Goal: Task Accomplishment & Management: Complete application form

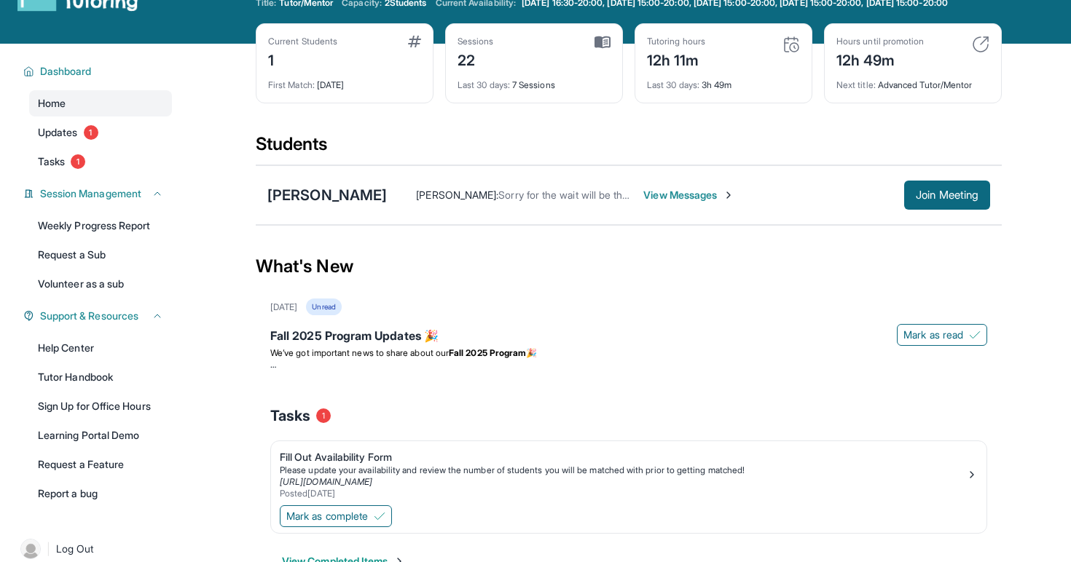
scroll to position [105, 0]
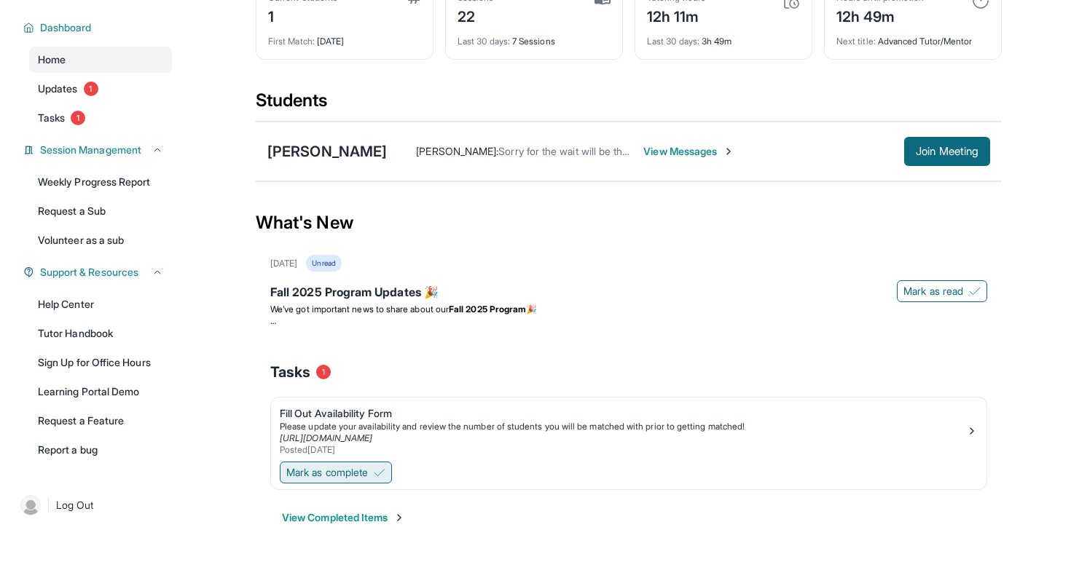
click at [341, 474] on span "Mark as complete" at bounding box center [327, 473] width 82 height 15
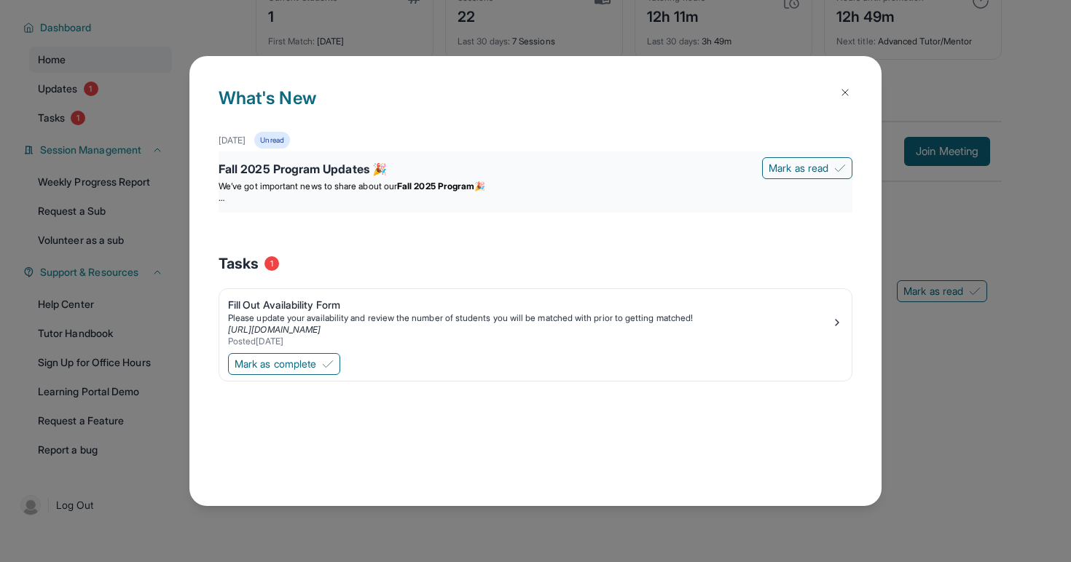
click at [804, 182] on p "We’ve got important news to share about our Fall 2025 Program 🎉" at bounding box center [536, 187] width 634 height 12
click at [727, 203] on p at bounding box center [536, 198] width 634 height 12
click at [224, 199] on br at bounding box center [222, 197] width 6 height 11
click at [242, 187] on span "We’ve got important news to share about our" at bounding box center [308, 186] width 178 height 11
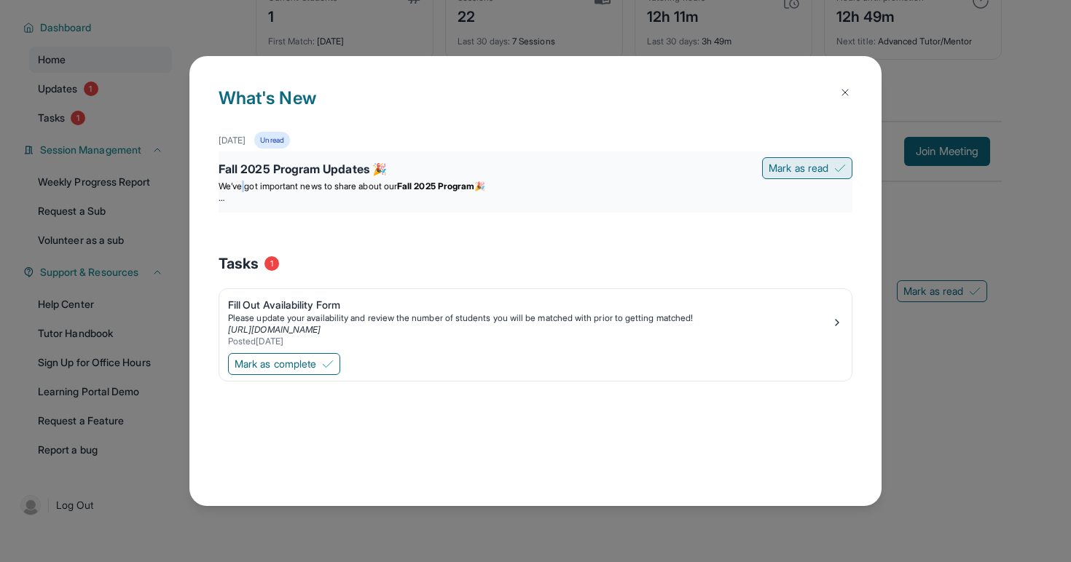
click at [788, 171] on span "Mark as read" at bounding box center [799, 168] width 60 height 15
click at [935, 204] on div "What's New September 12th Unread Fall 2025 Program Updates 🎉 Marking as read...…" at bounding box center [535, 281] width 1071 height 562
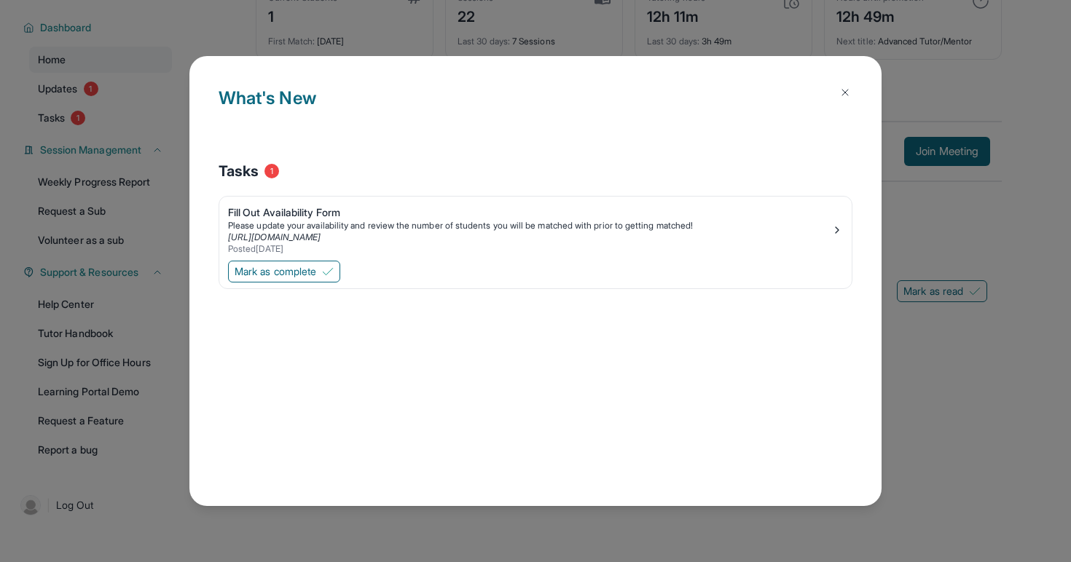
click at [109, 90] on div "What's New Tasks 1 Fill Out Availability Form Please update your availability a…" at bounding box center [535, 281] width 1071 height 562
click at [106, 87] on div "What's New Tasks 1 Fill Out Availability Form Please update your availability a…" at bounding box center [535, 281] width 1071 height 562
click at [251, 255] on div "Posted 5/29/2025" at bounding box center [529, 249] width 603 height 12
click at [294, 276] on span "Mark as complete" at bounding box center [276, 271] width 82 height 15
